Goal: Information Seeking & Learning: Learn about a topic

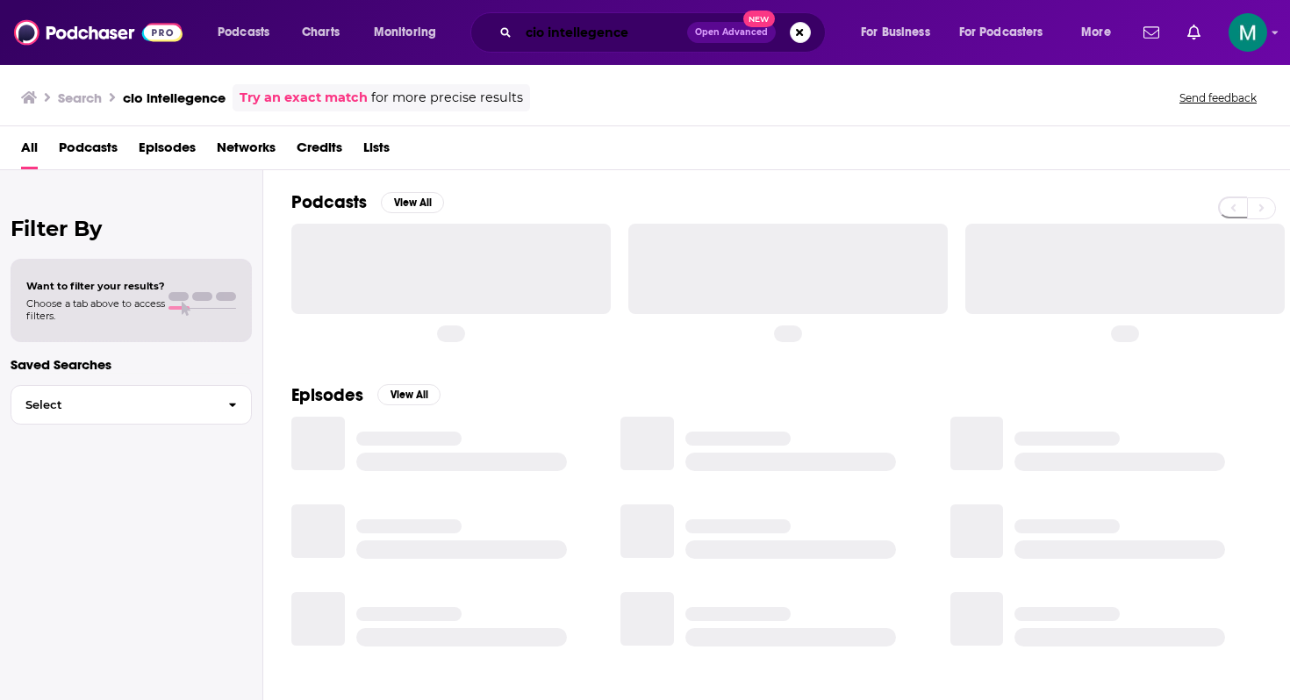
click at [567, 34] on input "cio intellegence" at bounding box center [603, 32] width 169 height 28
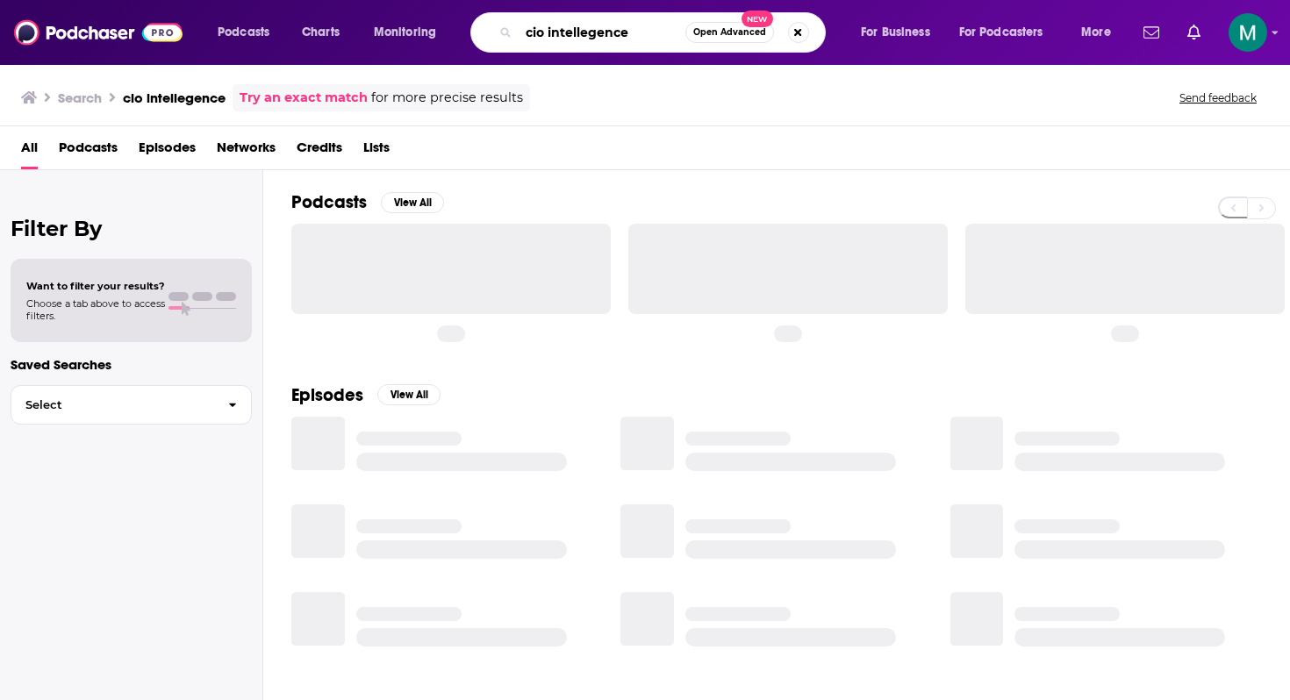
click at [567, 34] on input "cio intellegence" at bounding box center [602, 32] width 167 height 28
paste input "Sourcery Podcast?"
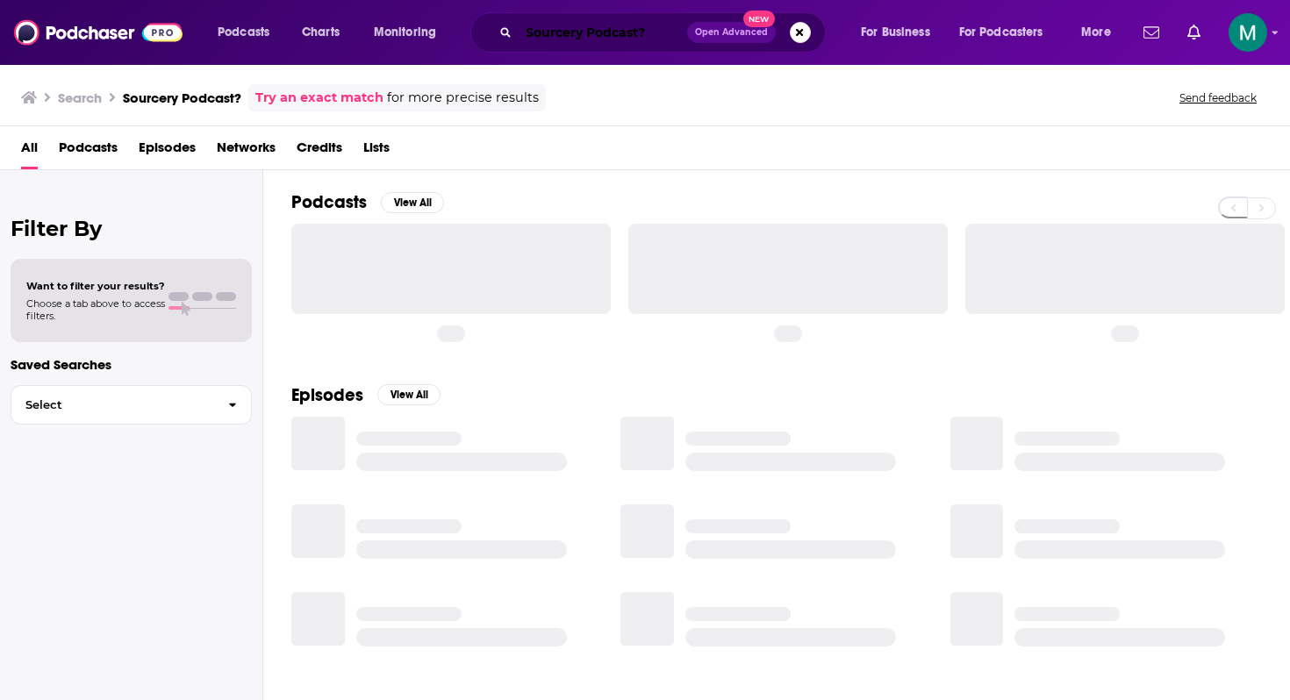
click at [649, 31] on input "Sourcery Podcast?" at bounding box center [603, 32] width 169 height 28
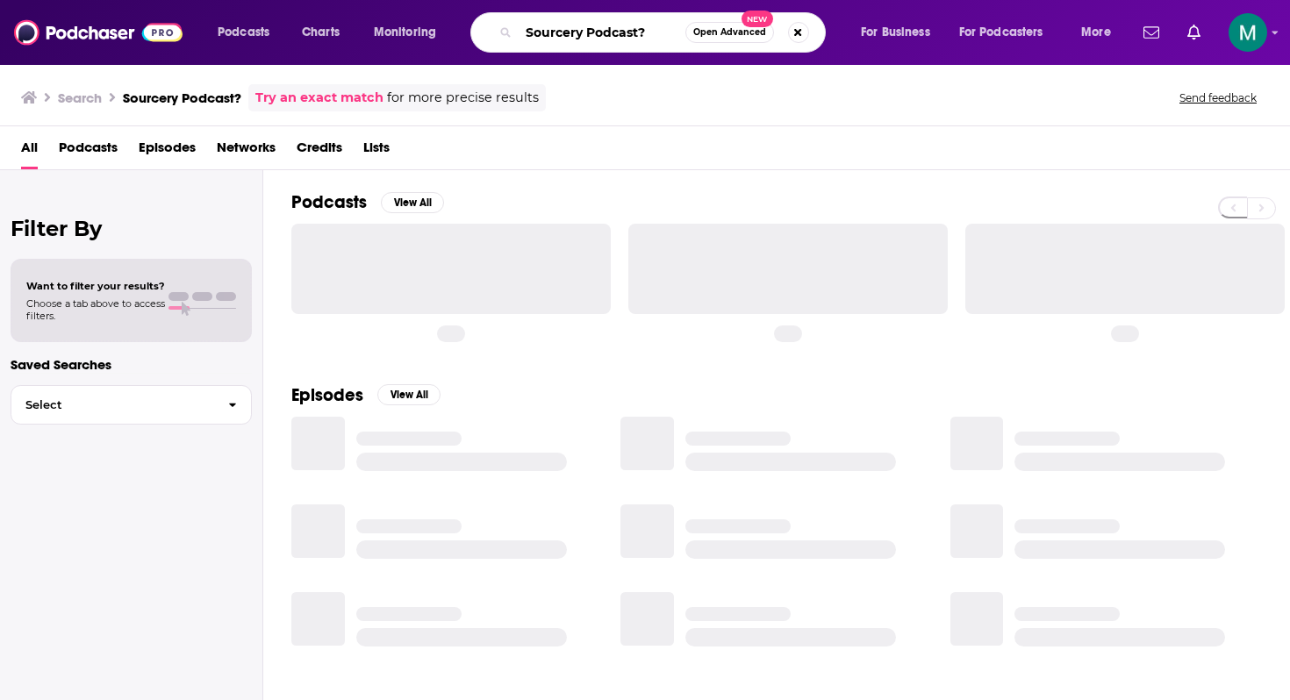
click at [649, 31] on input "Sourcery Podcast?" at bounding box center [602, 32] width 167 height 28
type input "Sourcery Podcast"
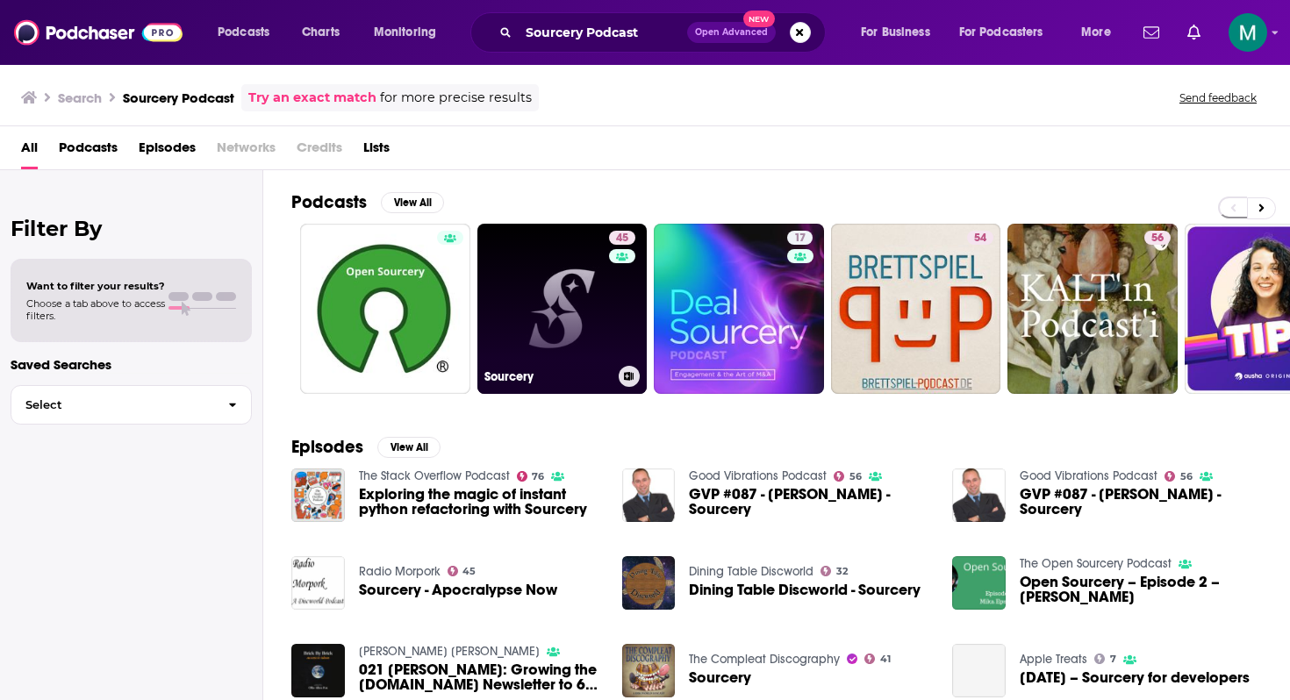
click at [548, 338] on link "45 Sourcery" at bounding box center [562, 309] width 170 height 170
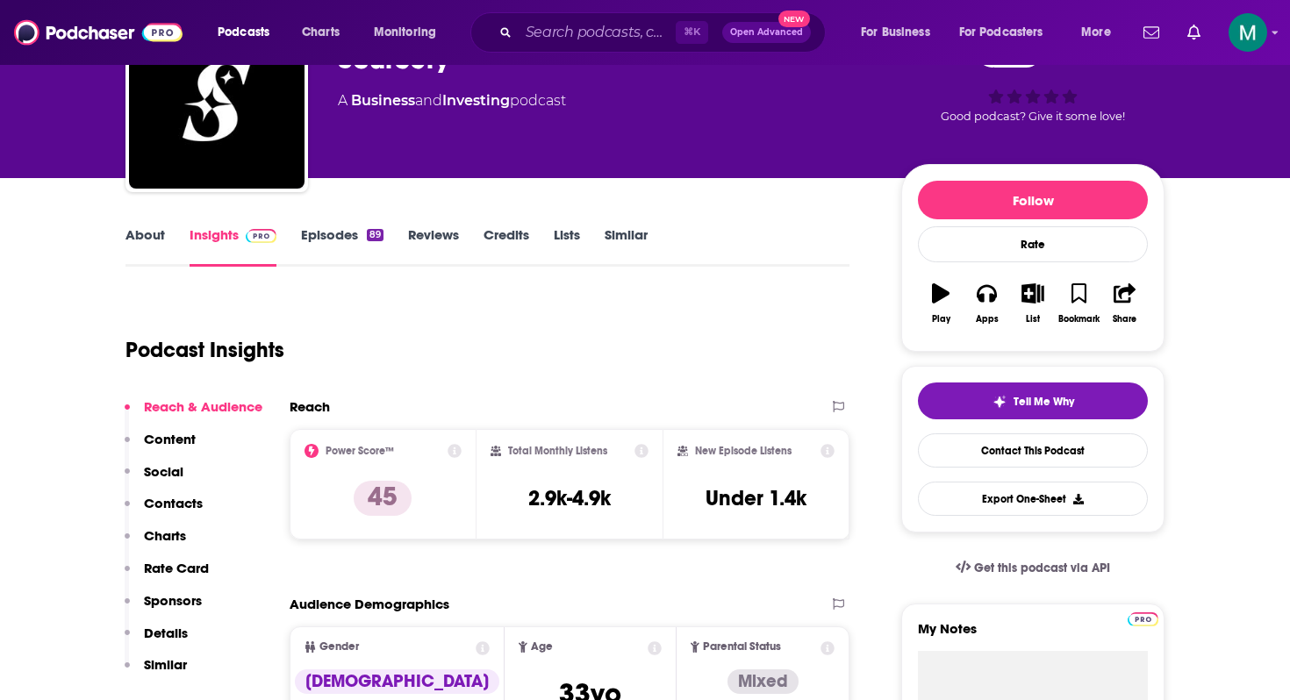
scroll to position [146, 0]
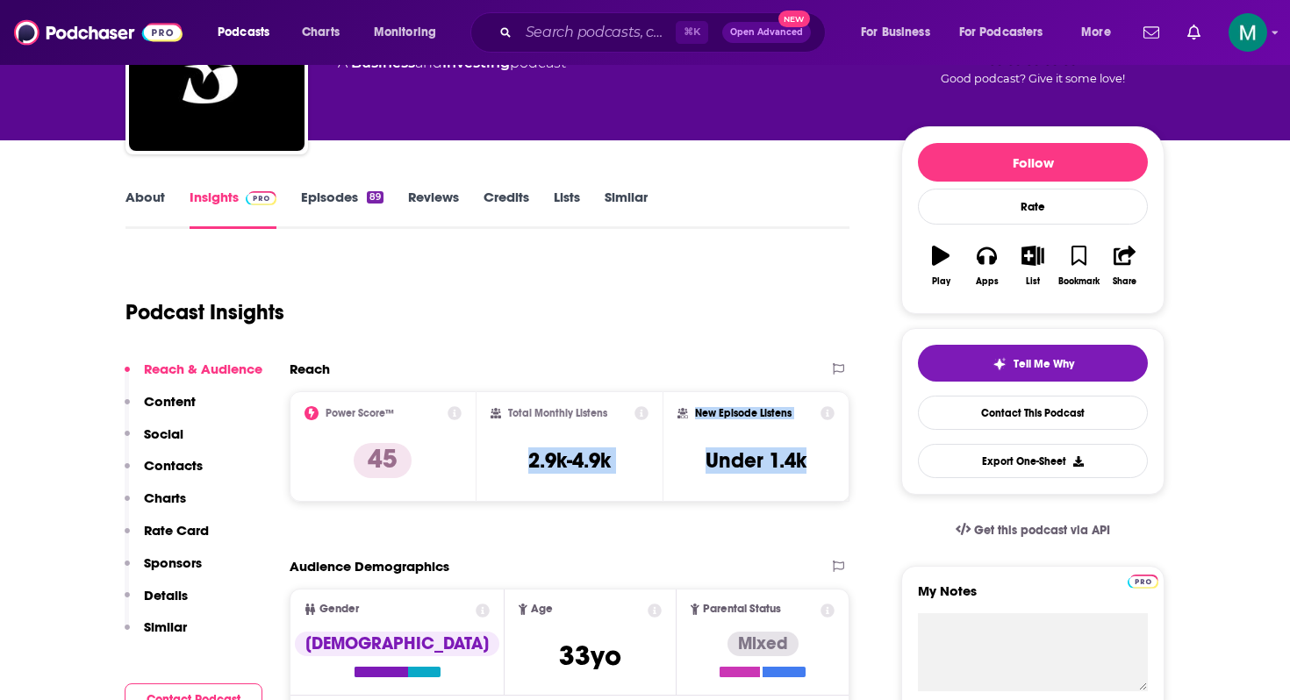
drag, startPoint x: 836, startPoint y: 465, endPoint x: 522, endPoint y: 452, distance: 313.6
click at [522, 452] on div "Power Score™ 45 Total Monthly Listens 2.9k-4.9k New Episode Listens Under 1.4k" at bounding box center [570, 446] width 560 height 111
copy div "2.9k-4.9k New Episode Listens Under 1.4k"
click at [822, 463] on div "New Episode Listens Under 1.4k" at bounding box center [756, 446] width 157 height 81
drag, startPoint x: 822, startPoint y: 463, endPoint x: 513, endPoint y: 458, distance: 309.8
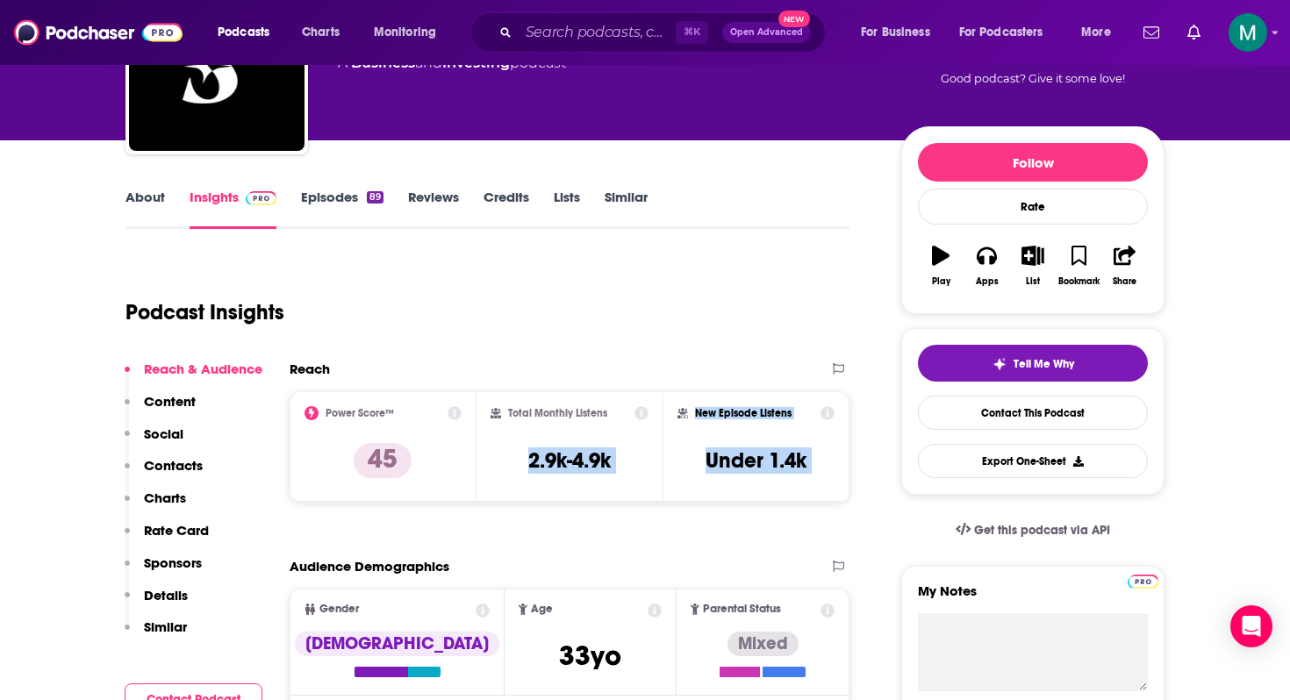
click at [513, 458] on div "Power Score™ 45 Total Monthly Listens 2.9k-4.9k New Episode Listens Under 1.4k" at bounding box center [570, 446] width 560 height 111
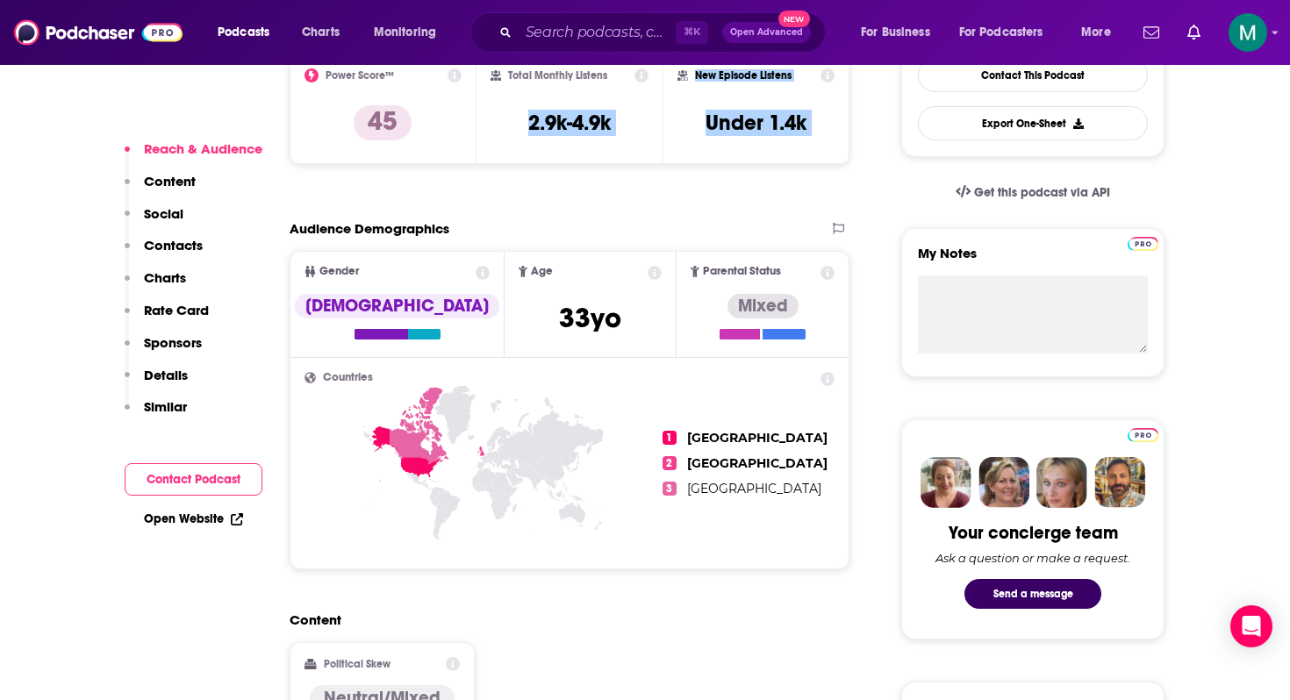
scroll to position [485, 0]
